Goal: Task Accomplishment & Management: Use online tool/utility

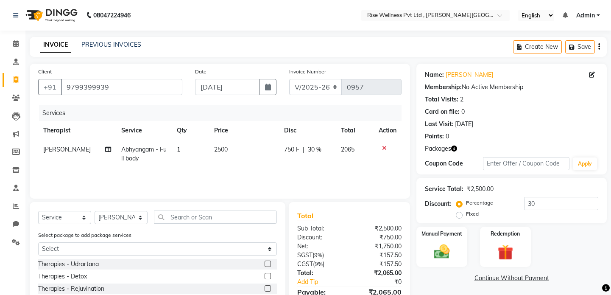
select select "7497"
select select "service"
select select "89446"
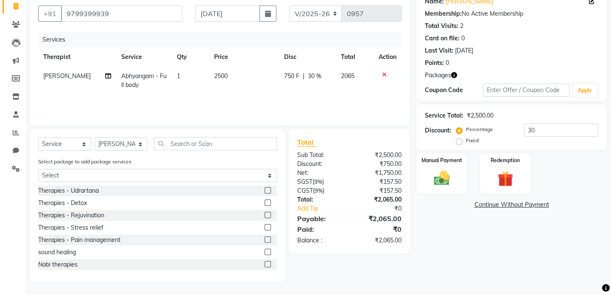
scroll to position [115, 0]
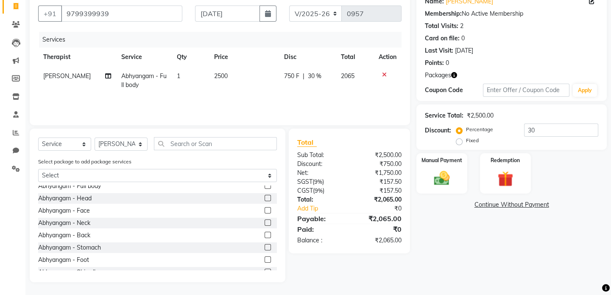
click at [608, 267] on div "Name: [PERSON_NAME] Membership: No Active Membership Total Visits: 2 Card on fi…" at bounding box center [514, 136] width 197 height 292
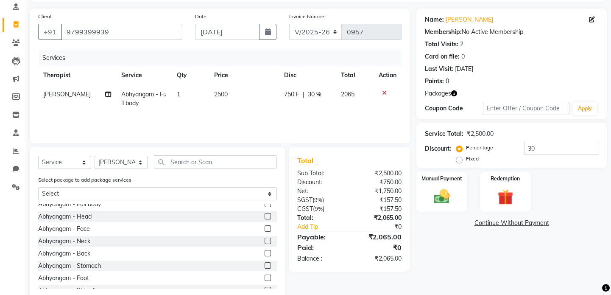
scroll to position [73, 0]
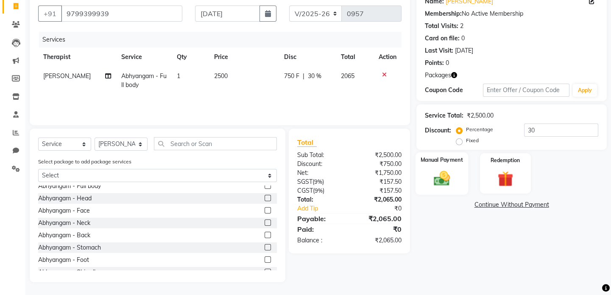
click at [446, 180] on img at bounding box center [442, 178] width 26 height 19
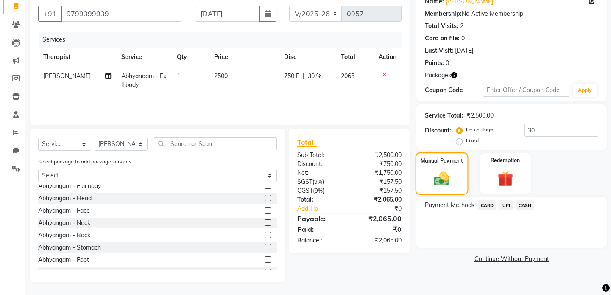
click at [439, 178] on img at bounding box center [442, 179] width 25 height 18
click at [508, 203] on span "UPI" at bounding box center [506, 205] width 13 height 10
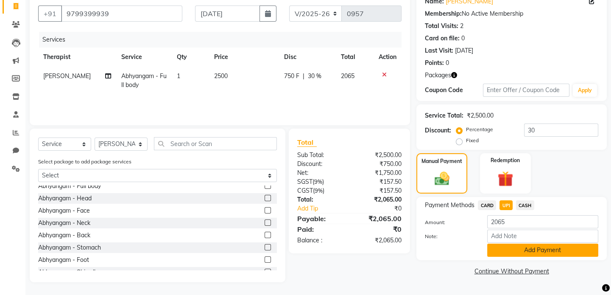
click at [522, 251] on button "Add Payment" at bounding box center [542, 249] width 111 height 13
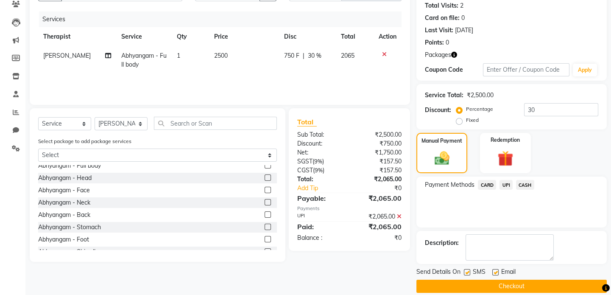
scroll to position [104, 0]
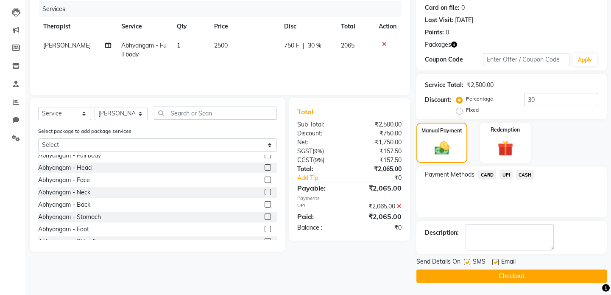
click at [516, 276] on button "Checkout" at bounding box center [511, 275] width 190 height 13
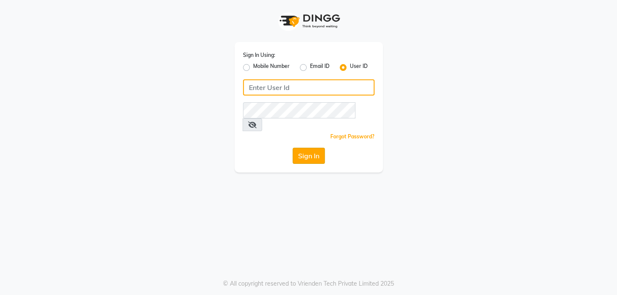
type input "ramya@123"
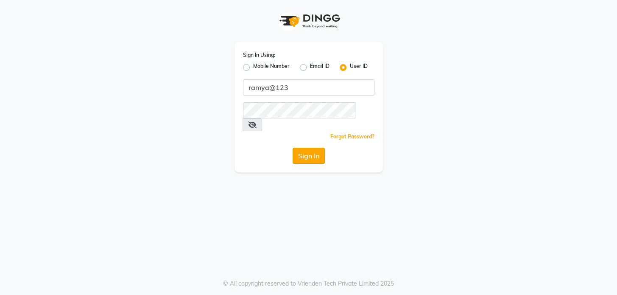
click at [302, 148] on button "Sign In" at bounding box center [309, 156] width 32 height 16
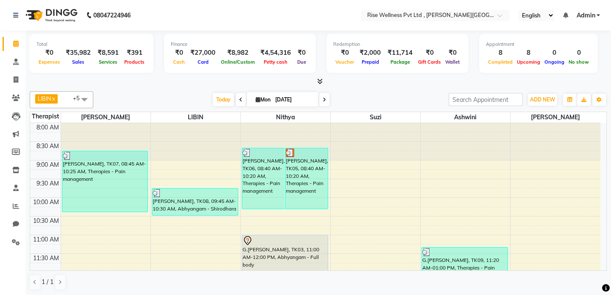
click at [323, 98] on icon at bounding box center [324, 99] width 3 height 5
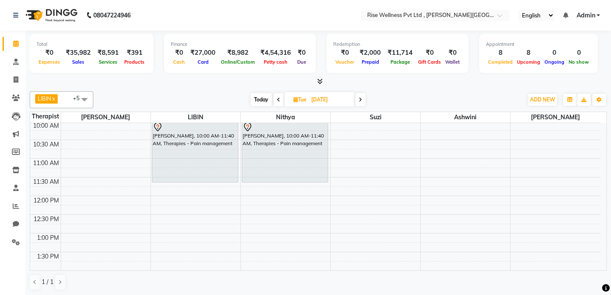
scroll to position [77, 0]
click at [279, 98] on icon at bounding box center [278, 99] width 3 height 5
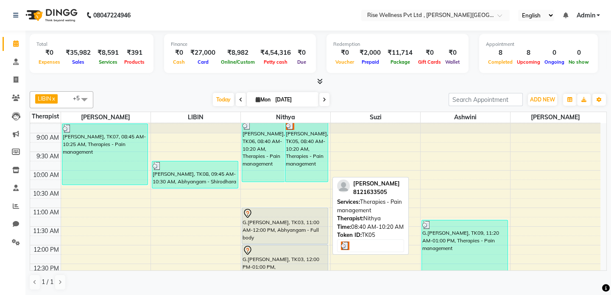
scroll to position [0, 0]
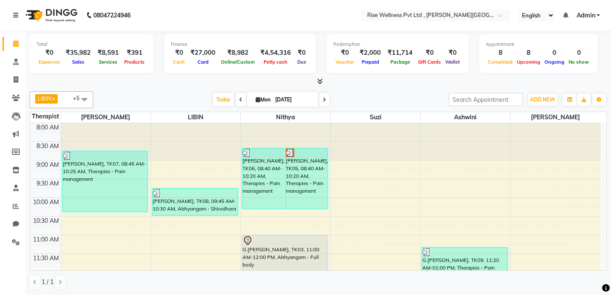
click at [324, 100] on icon at bounding box center [324, 99] width 3 height 5
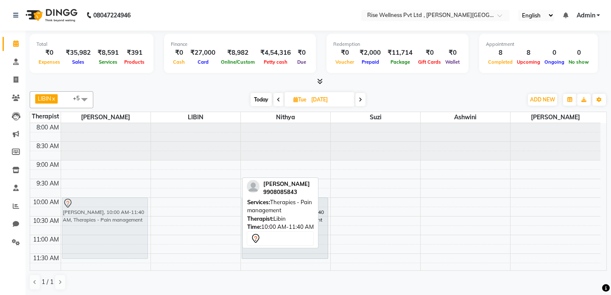
drag, startPoint x: 224, startPoint y: 226, endPoint x: 114, endPoint y: 228, distance: 110.3
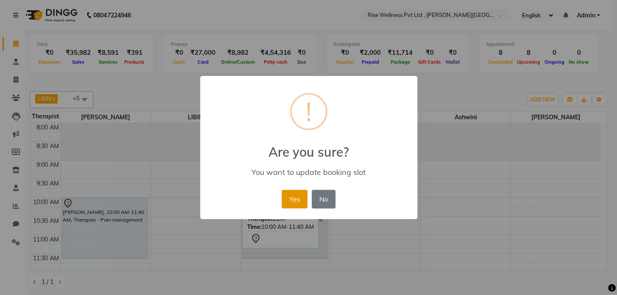
click at [295, 199] on button "Yes" at bounding box center [295, 199] width 26 height 19
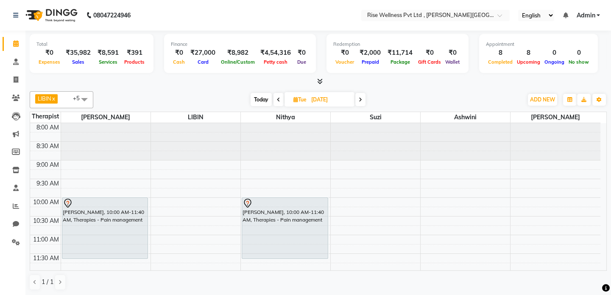
click at [363, 99] on span at bounding box center [360, 99] width 10 height 13
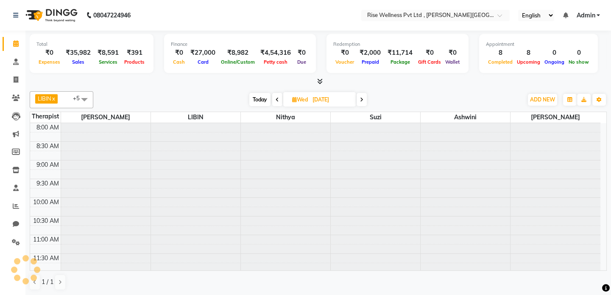
scroll to position [335, 0]
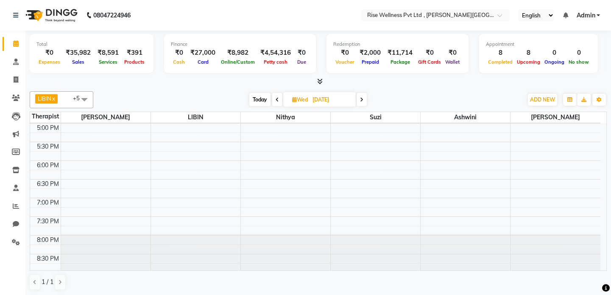
click at [277, 99] on icon at bounding box center [277, 99] width 3 height 5
type input "02-09-2025"
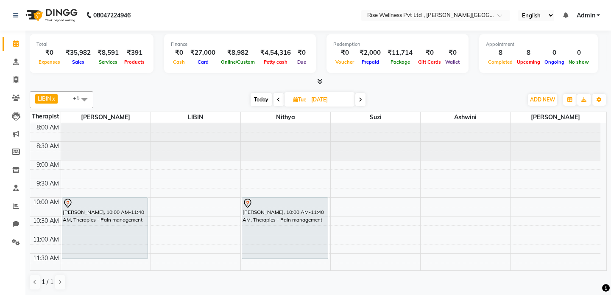
scroll to position [0, 0]
